Goal: Task Accomplishment & Management: Use online tool/utility

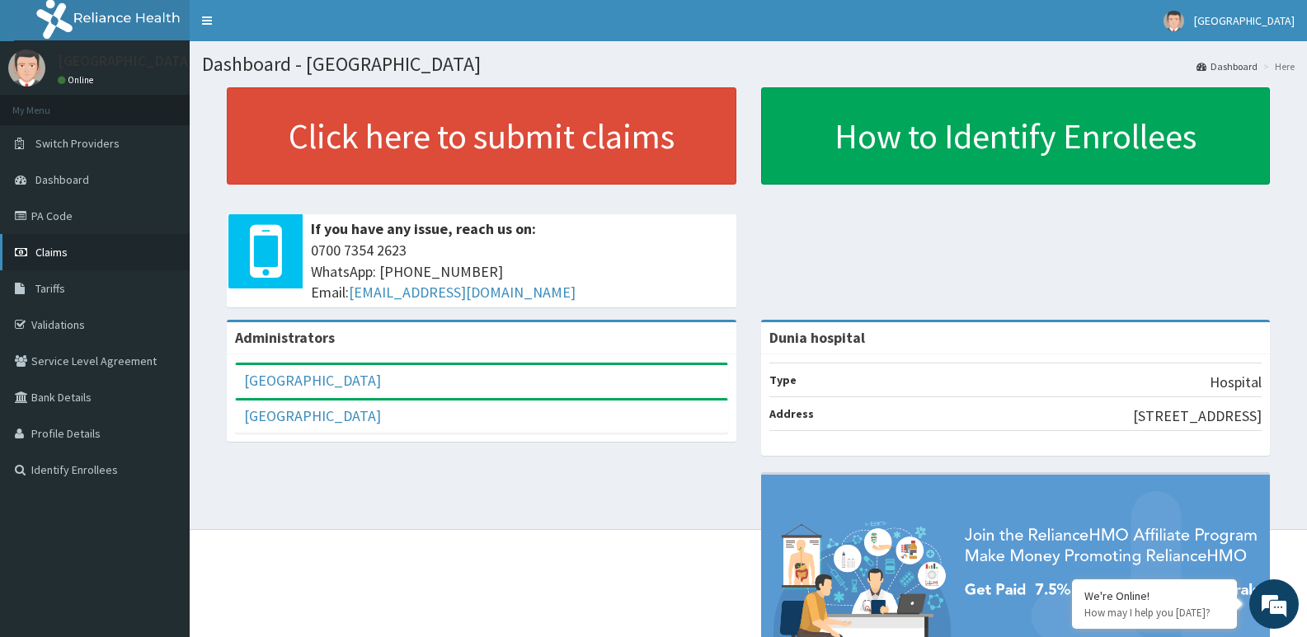
click at [64, 247] on span "Claims" at bounding box center [51, 252] width 32 height 15
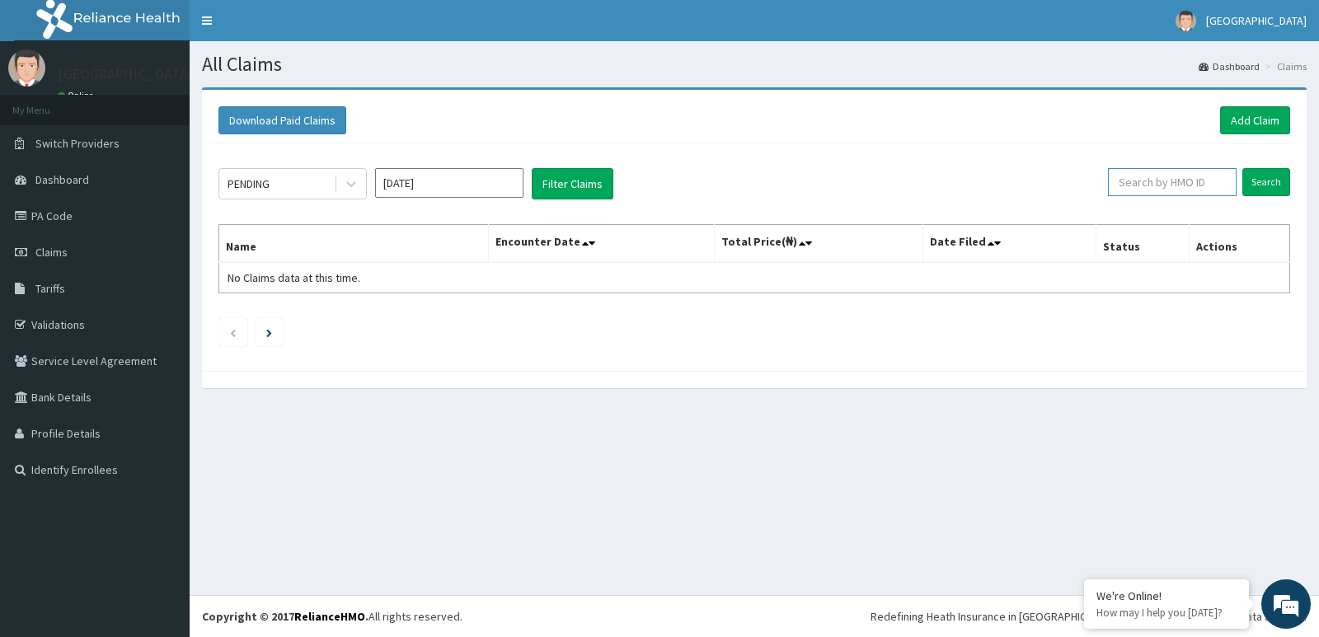
click at [1175, 190] on input "text" at bounding box center [1172, 182] width 129 height 28
type input "V"
paste input "SBG/10268/A"
type input "SBG/10268/A"
click at [1270, 185] on input "Search" at bounding box center [1266, 182] width 48 height 28
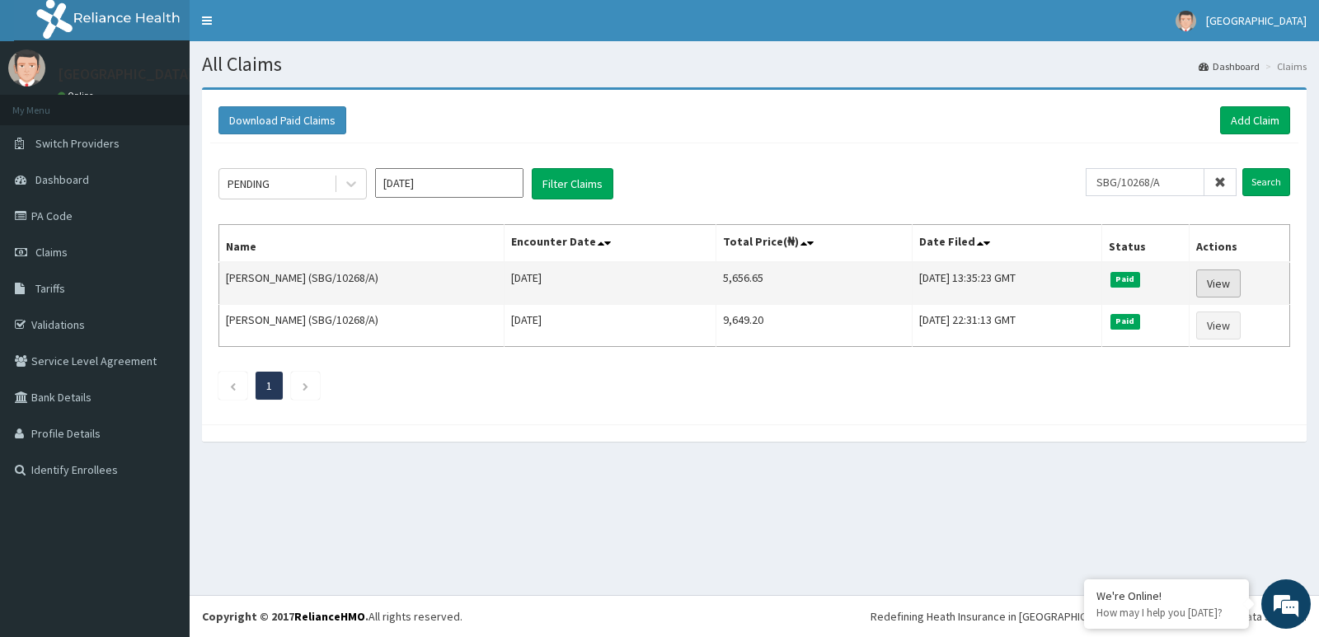
click at [1241, 288] on link "View" at bounding box center [1218, 284] width 45 height 28
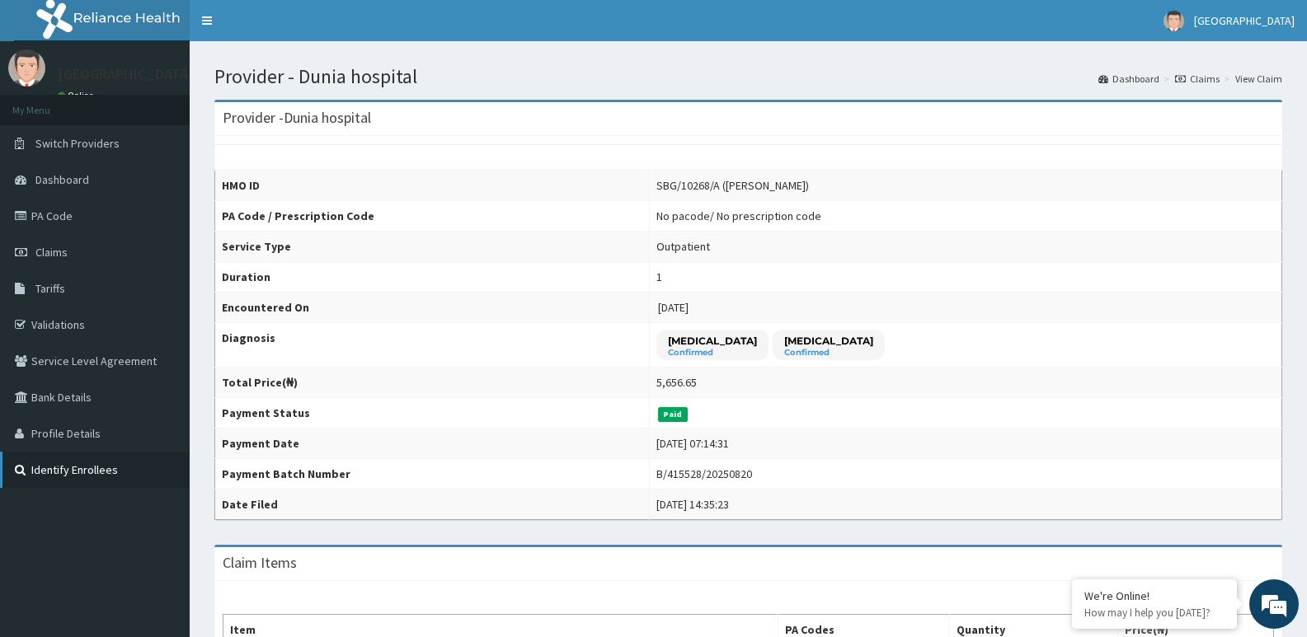
click at [75, 467] on link "Identify Enrollees" at bounding box center [95, 470] width 190 height 36
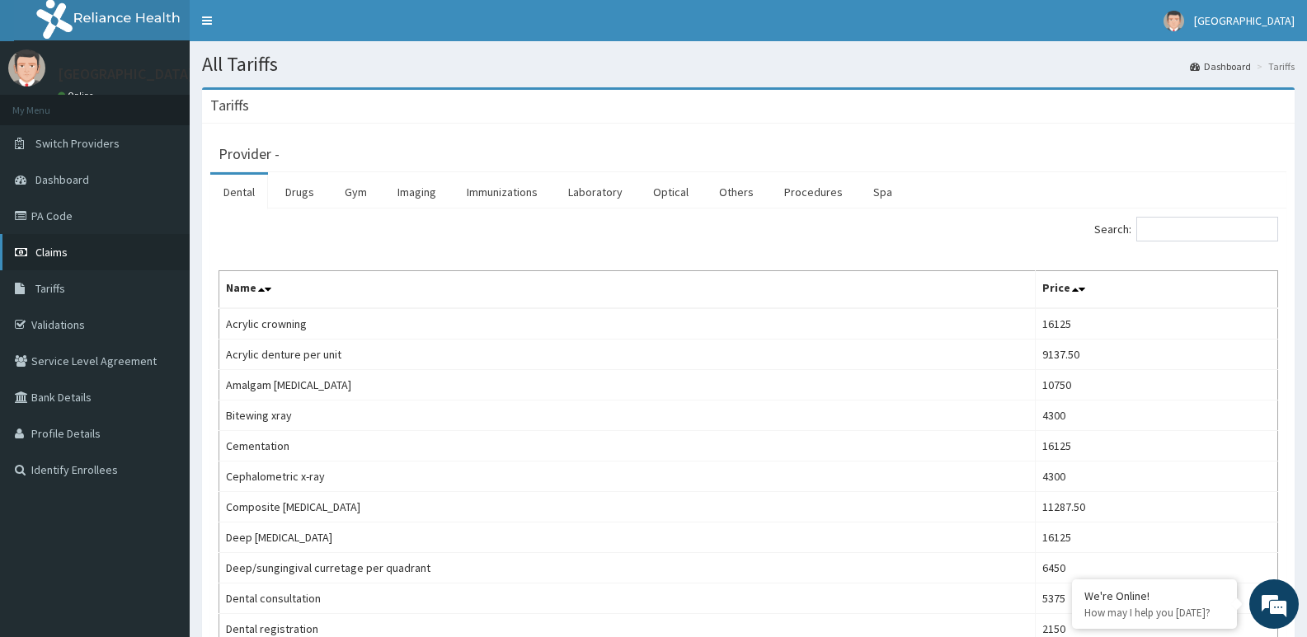
click at [62, 261] on link "Claims" at bounding box center [95, 252] width 190 height 36
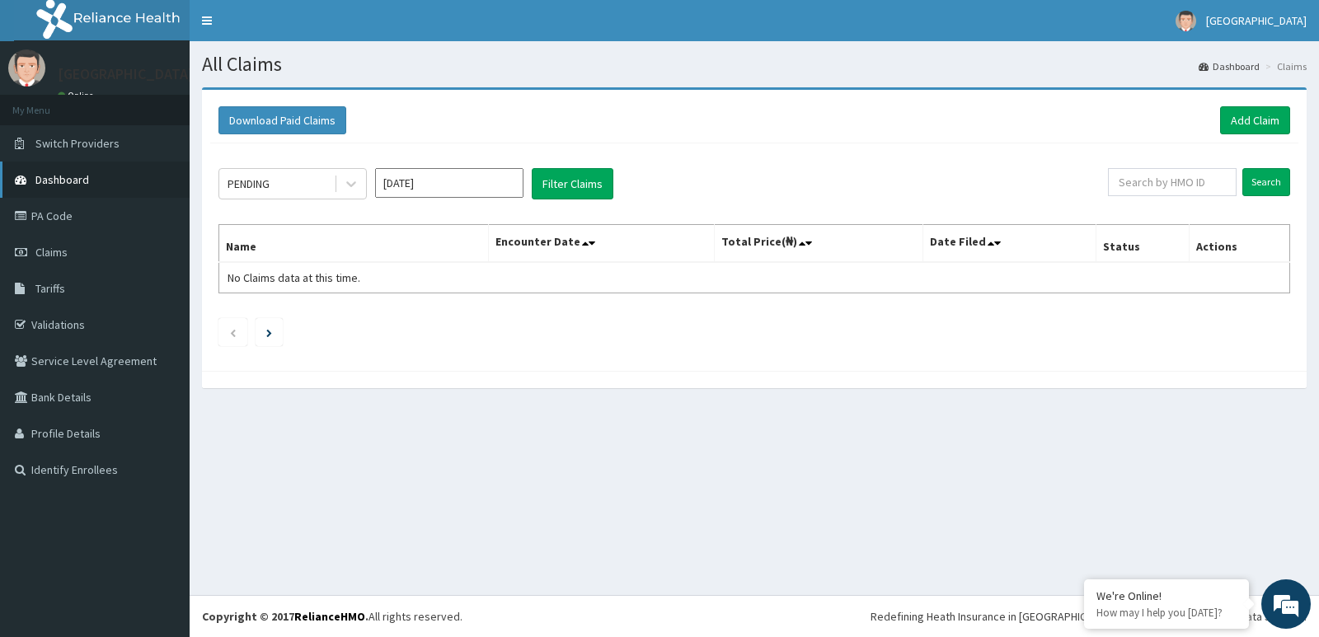
click at [90, 185] on link "Dashboard" at bounding box center [95, 180] width 190 height 36
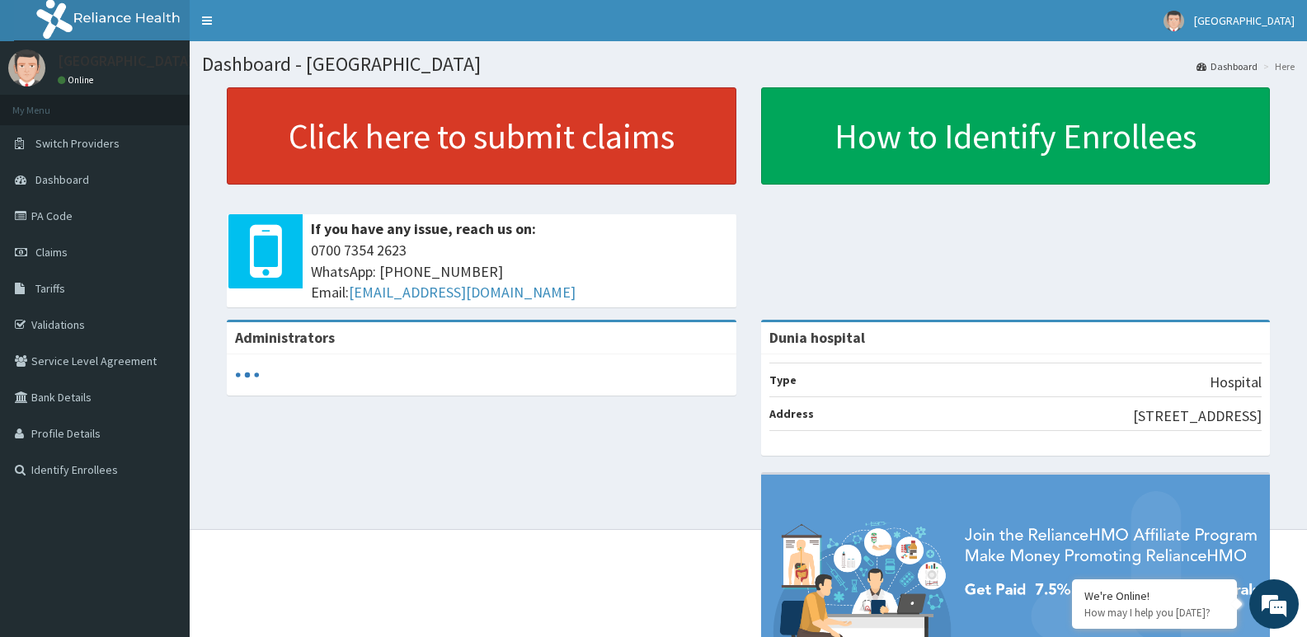
click at [414, 157] on link "Click here to submit claims" at bounding box center [481, 135] width 509 height 97
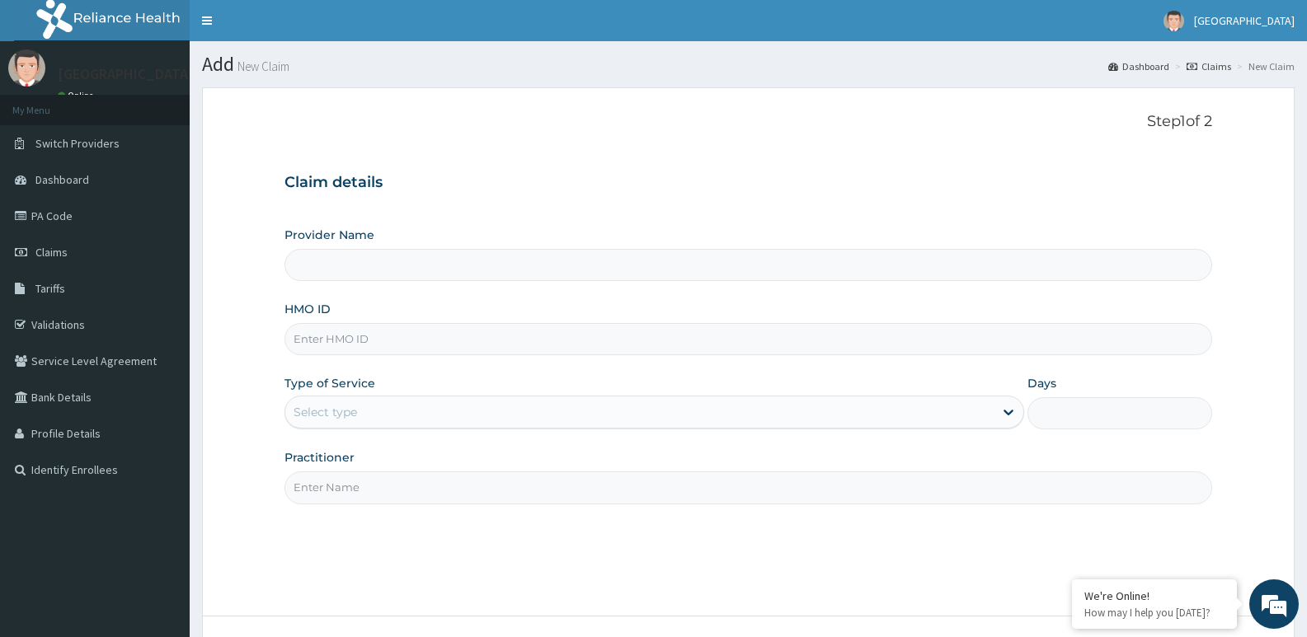
type input "Dunia hospital"
